Goal: Transaction & Acquisition: Purchase product/service

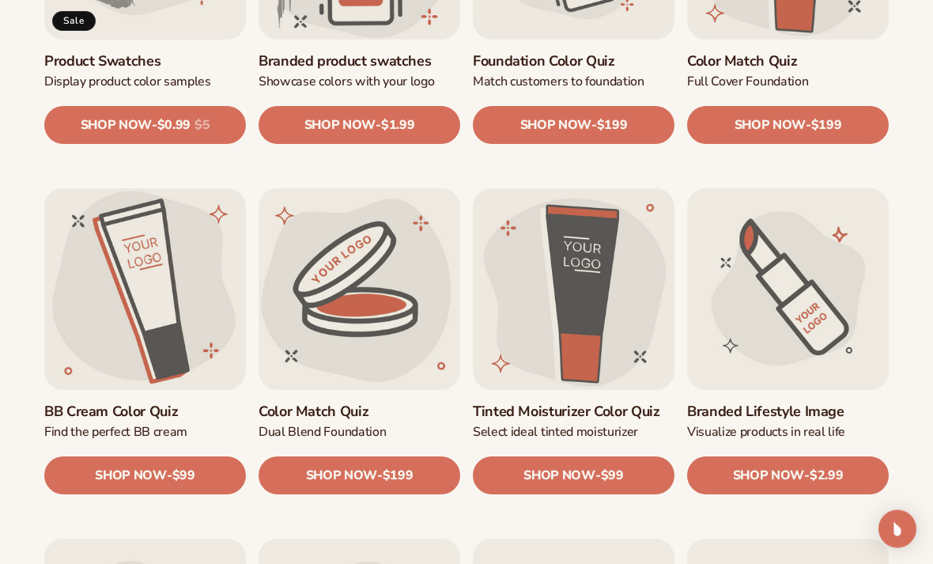
scroll to position [1088, 0]
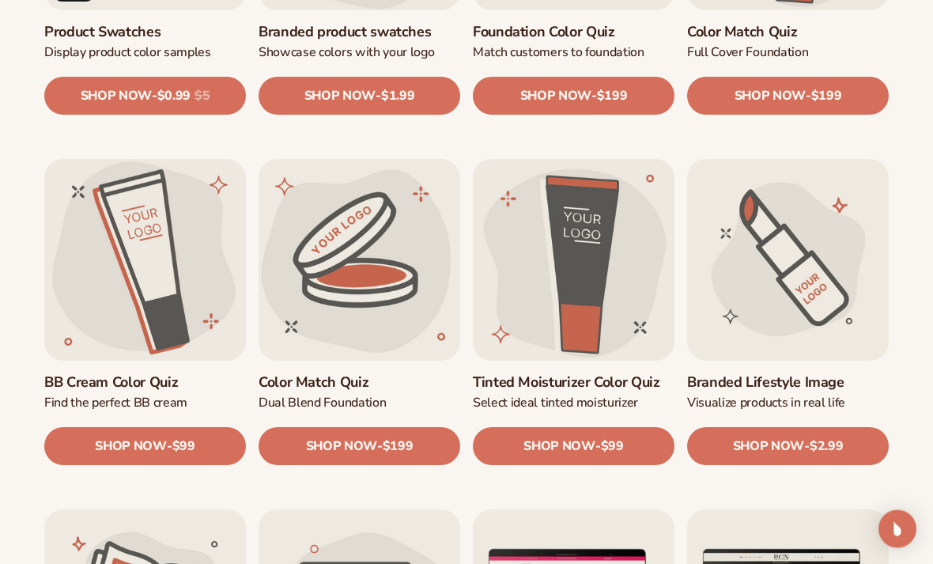
click at [898, 25] on div "Logo trace Convert your logo to vector SHOP NOW - Regular price $100 Sale price…" at bounding box center [466, 341] width 933 height 1764
click at [865, 373] on link "Branded Lifestyle Image" at bounding box center [788, 382] width 202 height 18
